Goal: Obtain resource: Obtain resource

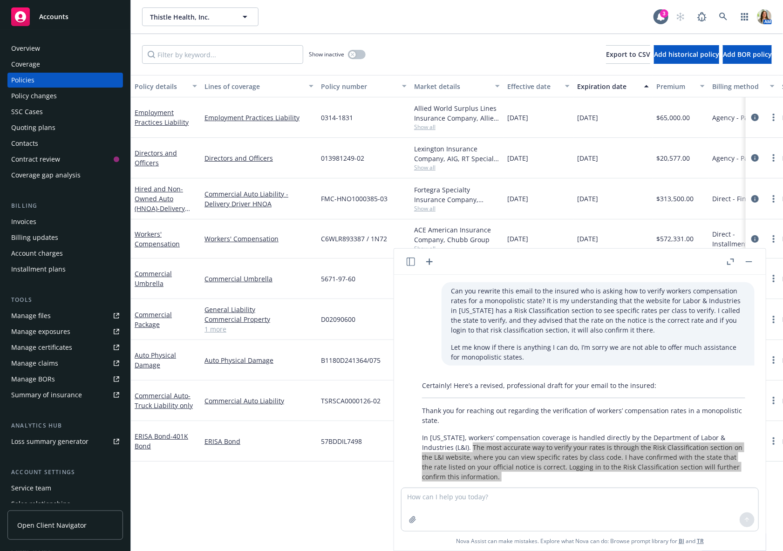
scroll to position [125, 0]
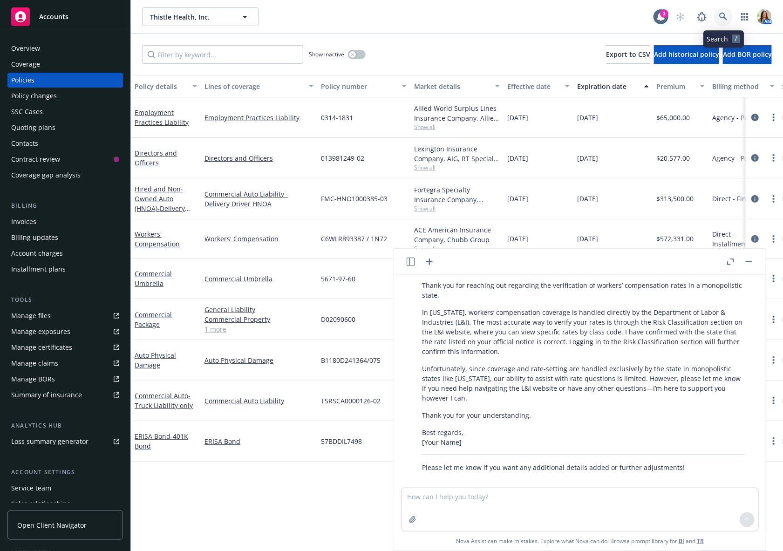
click at [727, 16] on icon at bounding box center [724, 17] width 8 height 8
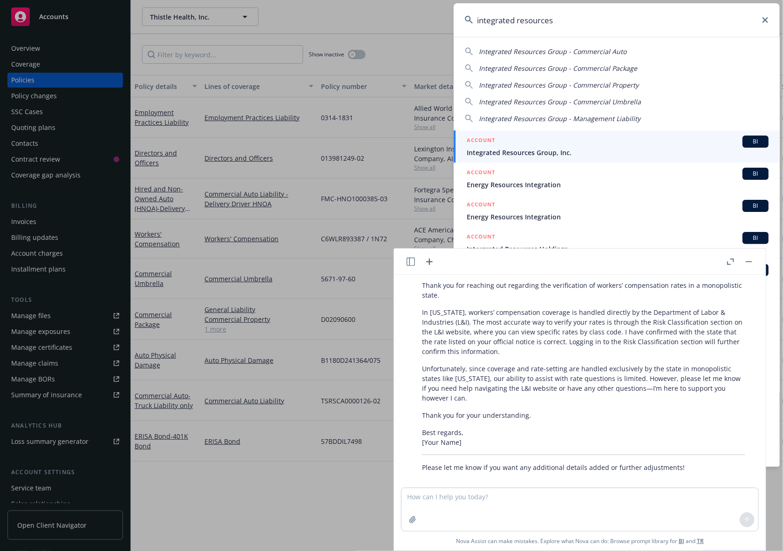
type input "integrated resources"
click at [535, 155] on span "Integrated Resources Group, Inc." at bounding box center [618, 153] width 302 height 10
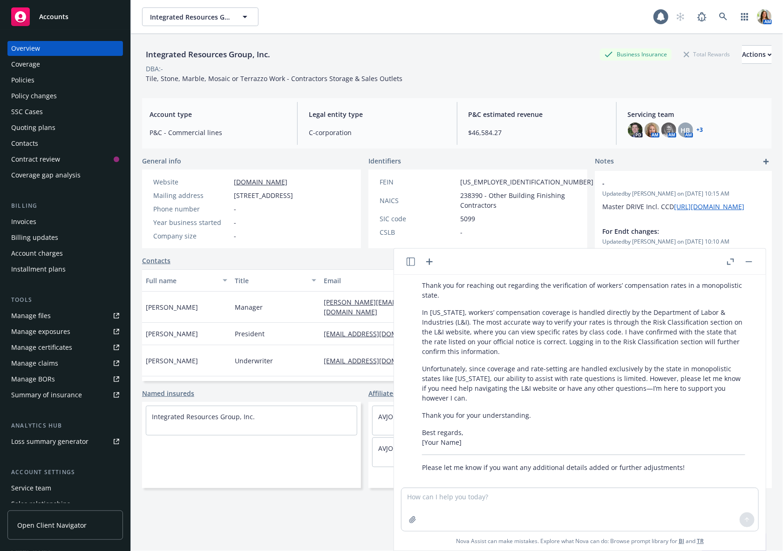
click at [42, 316] on div "Manage files" at bounding box center [31, 316] width 40 height 15
click at [71, 81] on div "Policies" at bounding box center [65, 80] width 108 height 15
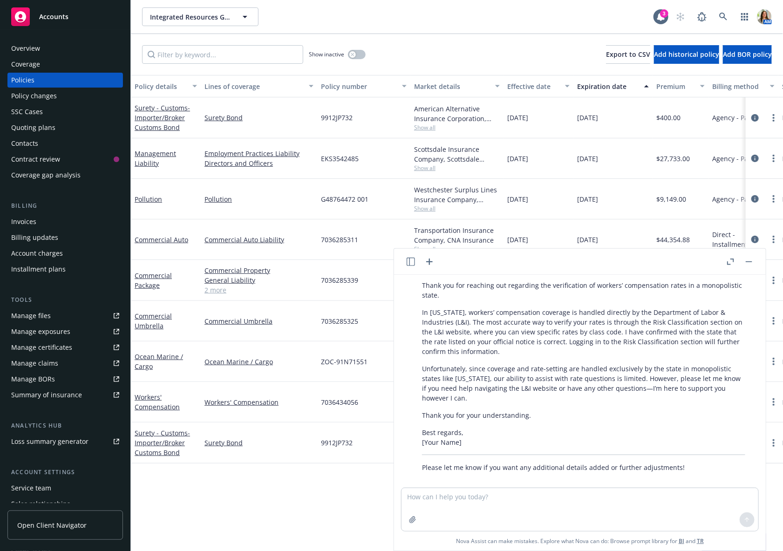
click at [748, 263] on button "button" at bounding box center [749, 261] width 11 height 11
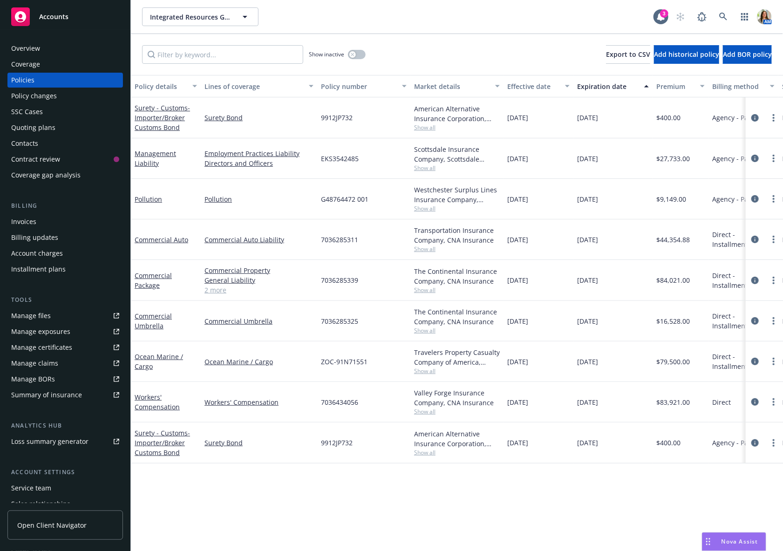
click at [428, 165] on span "Show all" at bounding box center [457, 168] width 86 height 8
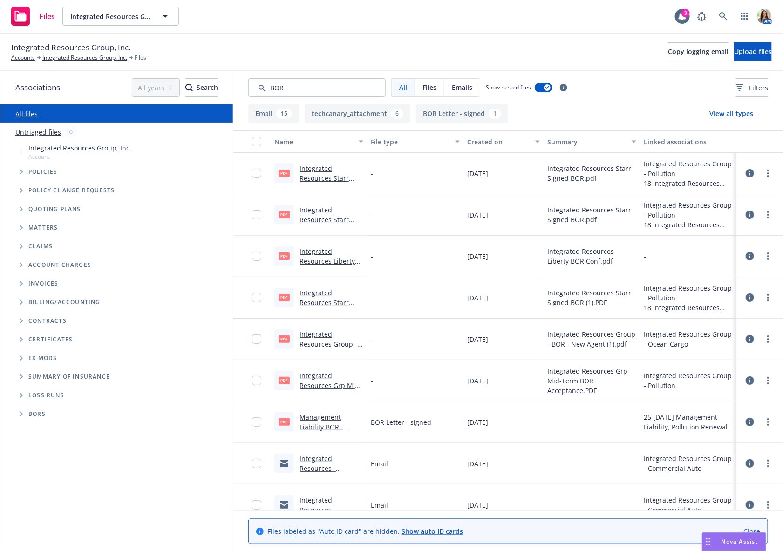
type input "BOR"
click at [303, 179] on link "Integrated Resources Starr Signed BOR.pdf" at bounding box center [324, 178] width 49 height 28
click at [493, 137] on div "Created on" at bounding box center [498, 142] width 62 height 10
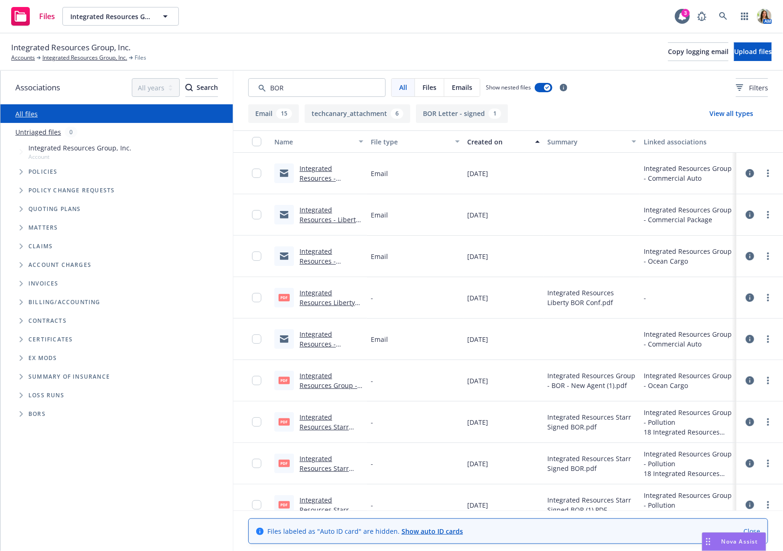
click at [493, 137] on div "Created on" at bounding box center [498, 142] width 62 height 10
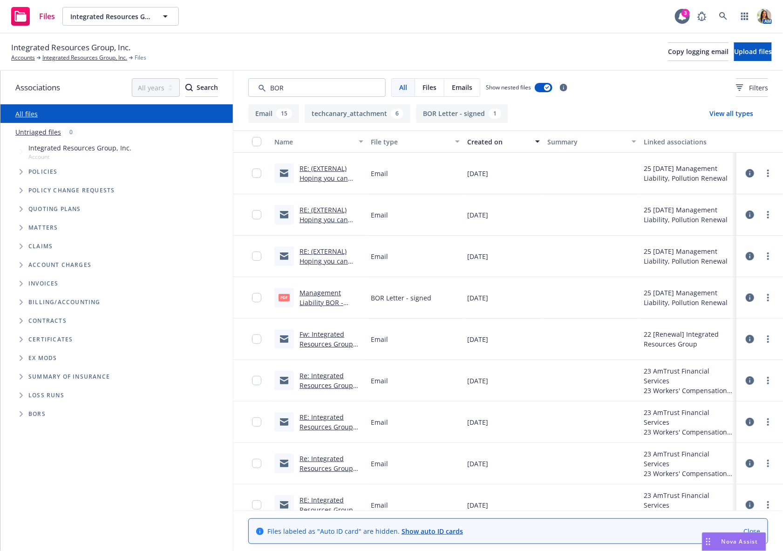
click at [349, 179] on link "RE: (EXTERNAL) Hoping you can help us out - Integrated Resources Group BOR lett…" at bounding box center [327, 193] width 54 height 58
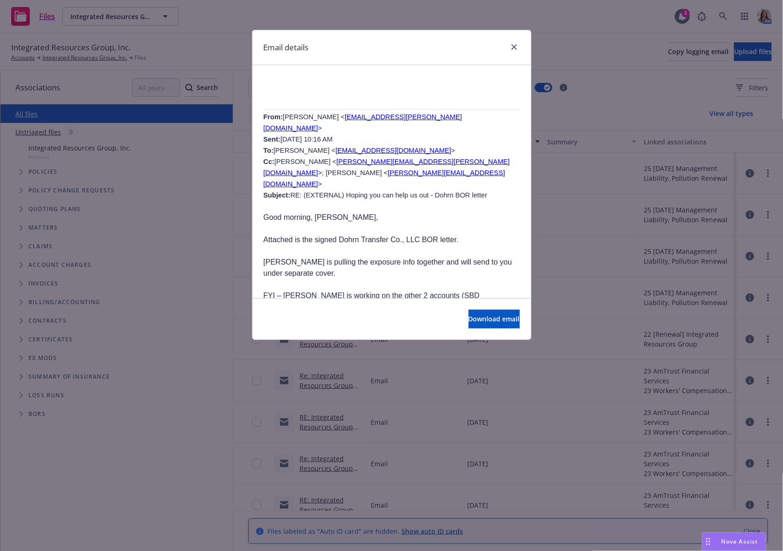
scroll to position [1476, 0]
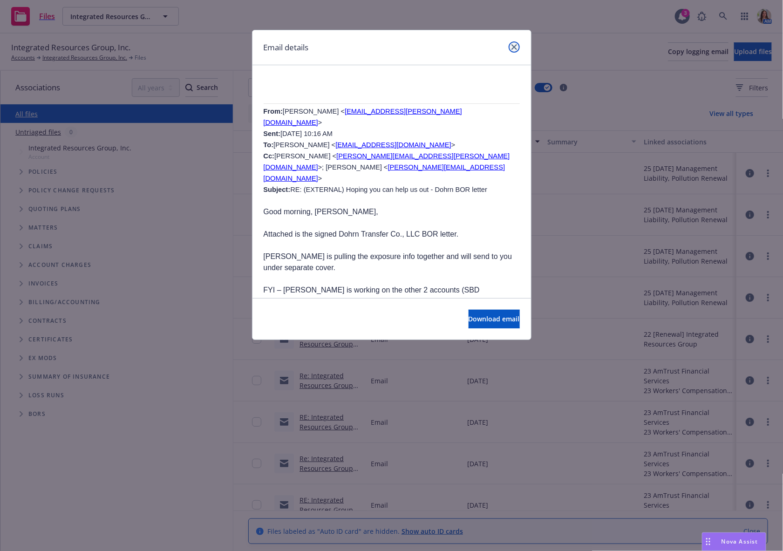
click at [516, 46] on icon "close" at bounding box center [515, 47] width 6 height 6
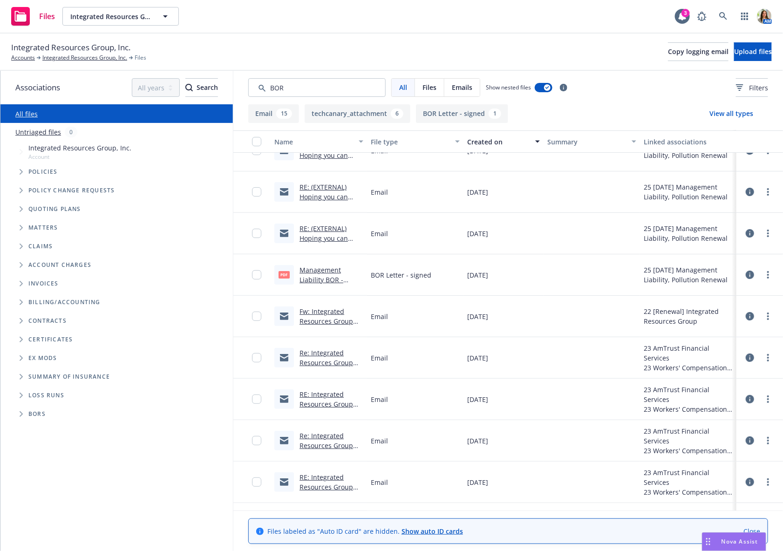
scroll to position [28, 0]
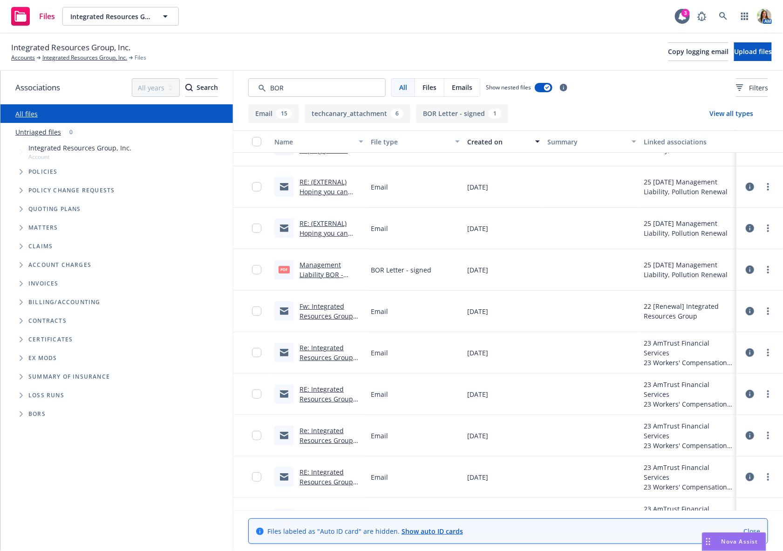
click at [309, 275] on link "Management Liability BOR - Signed.pdf" at bounding box center [322, 275] width 44 height 28
